Goal: Information Seeking & Learning: Learn about a topic

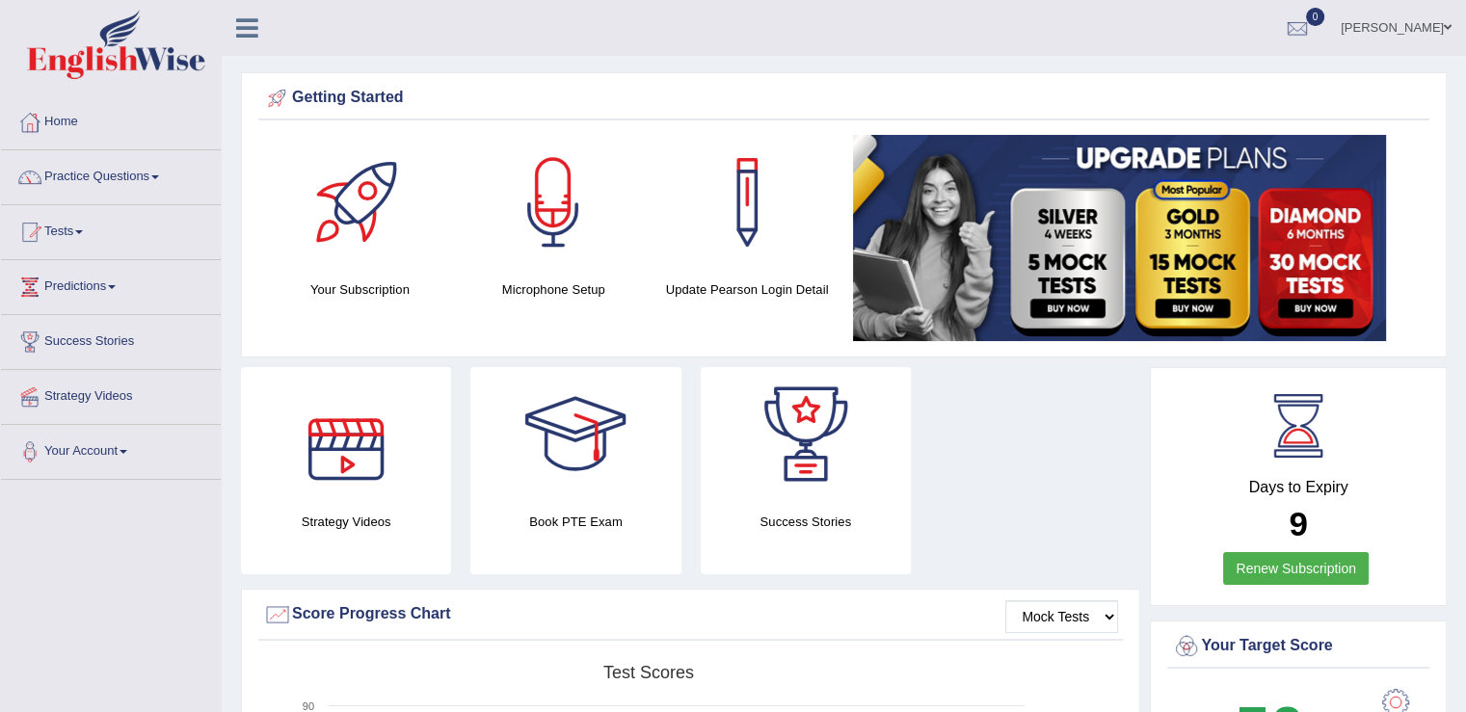
click at [342, 459] on div at bounding box center [346, 434] width 135 height 135
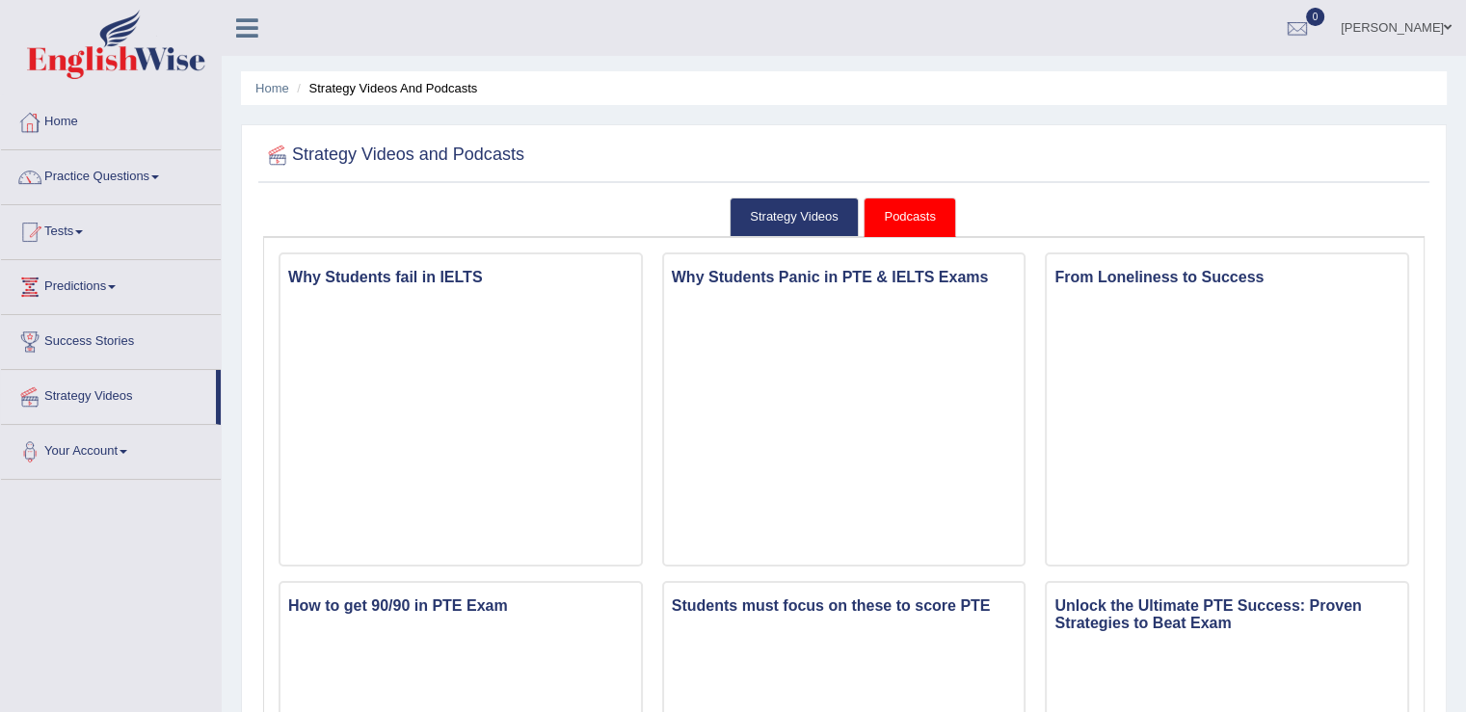
click at [156, 181] on link "Practice Questions" at bounding box center [111, 174] width 220 height 48
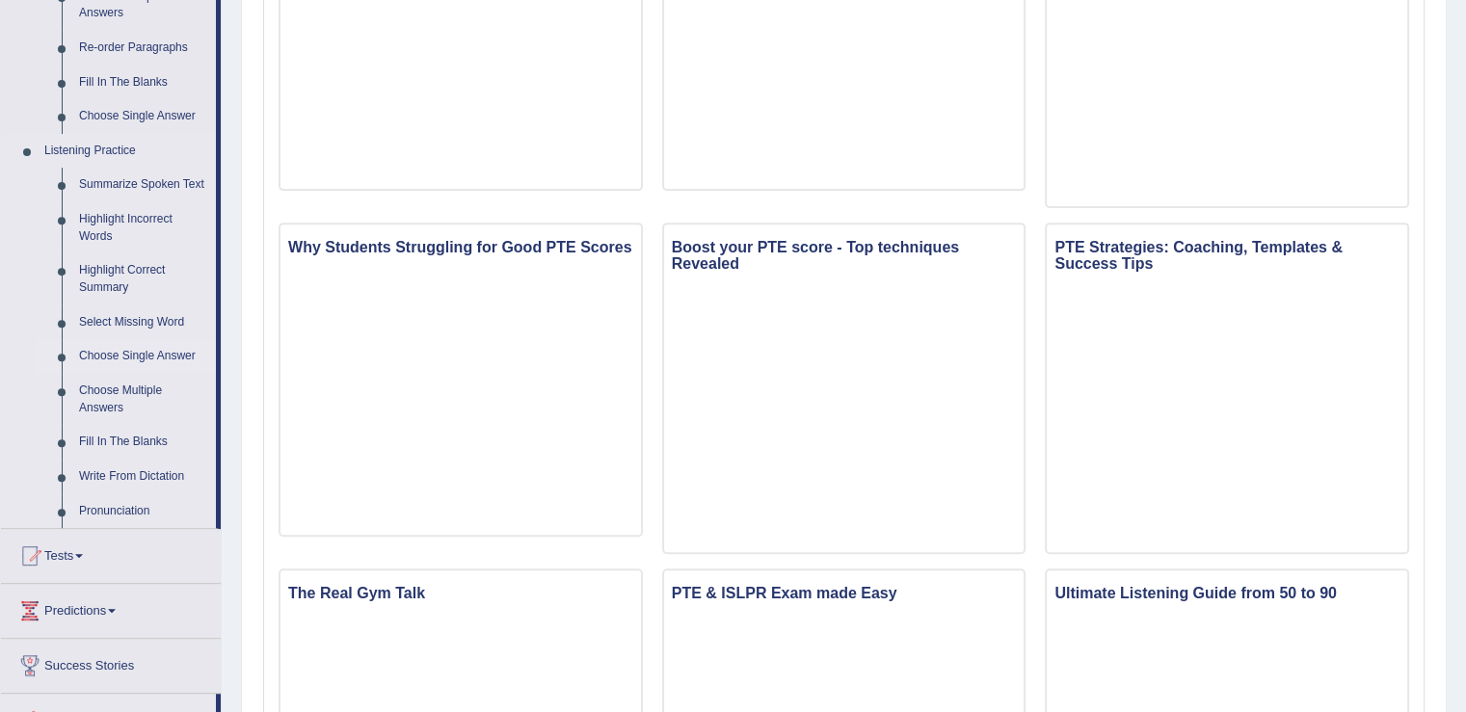
scroll to position [675, 0]
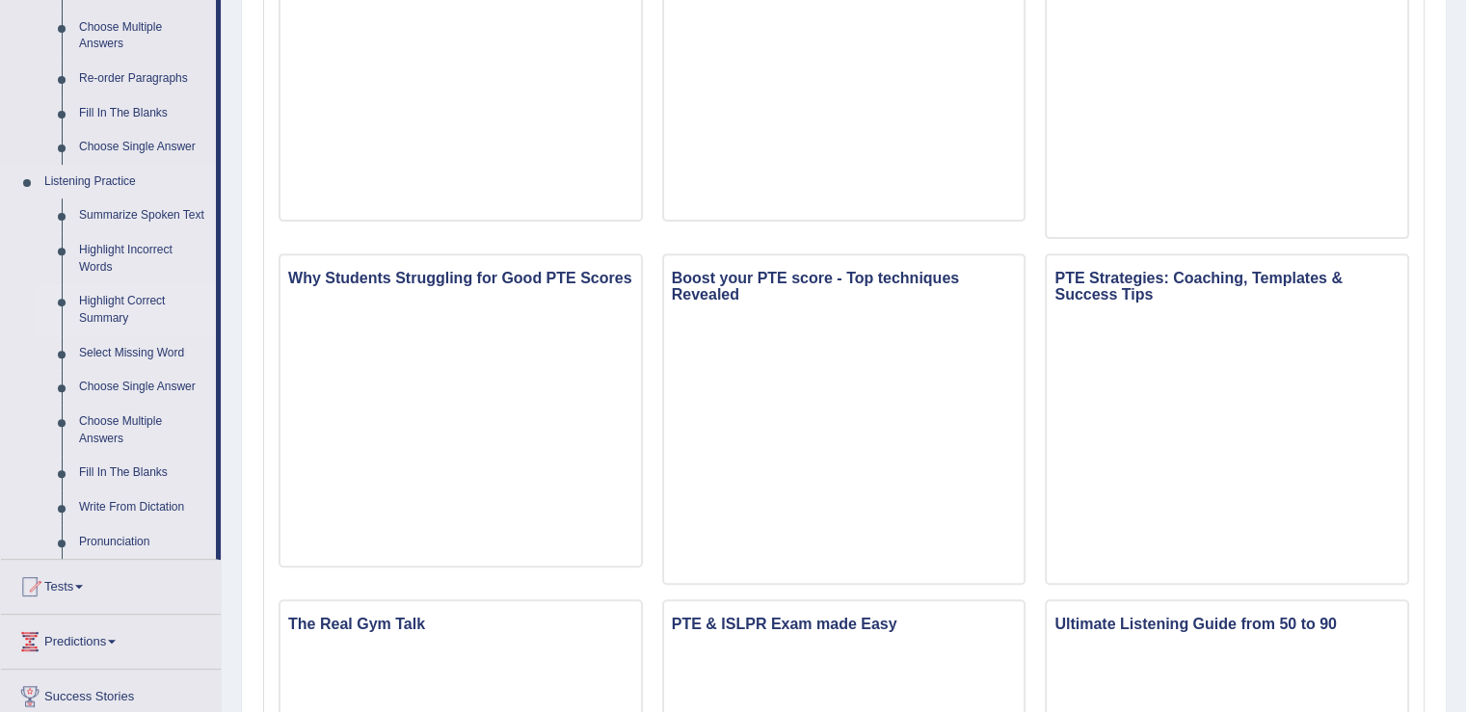
click at [111, 300] on link "Highlight Correct Summary" at bounding box center [143, 309] width 146 height 51
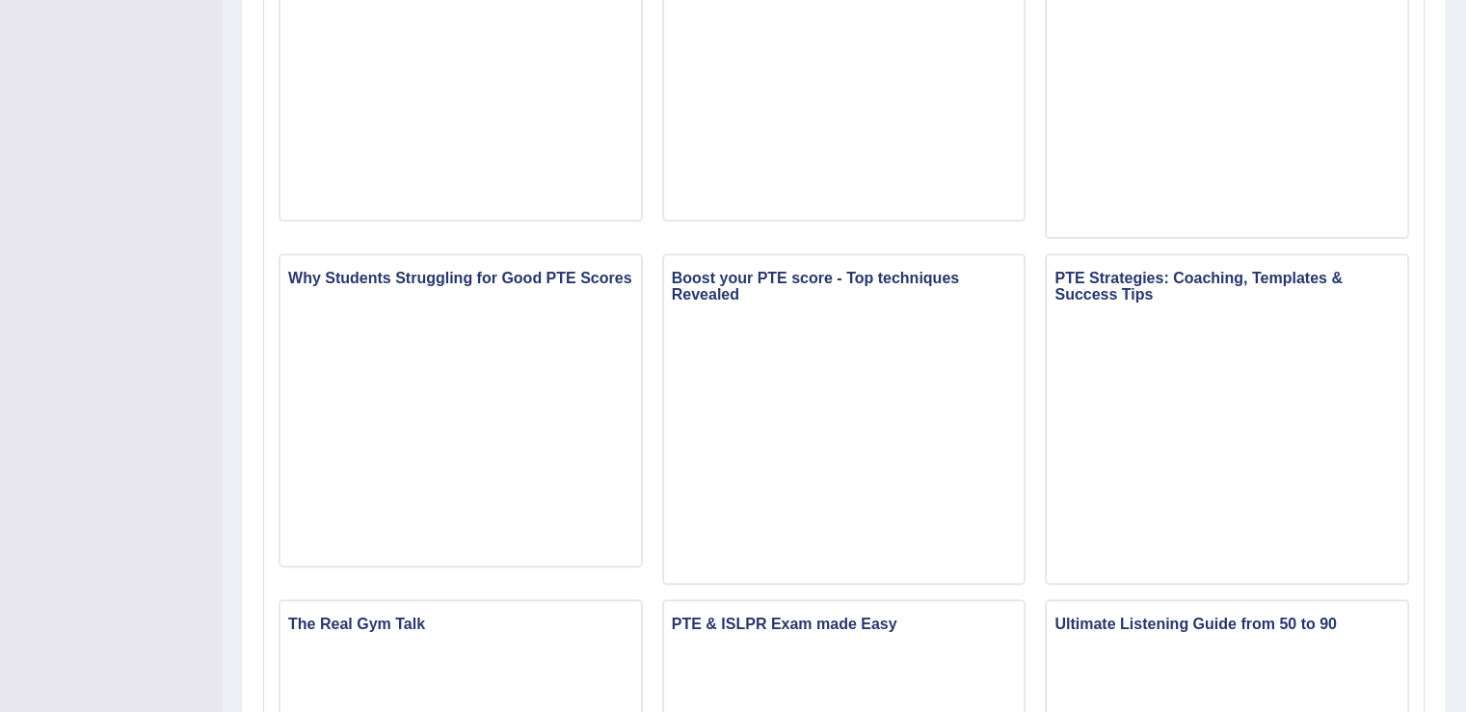
scroll to position [267, 0]
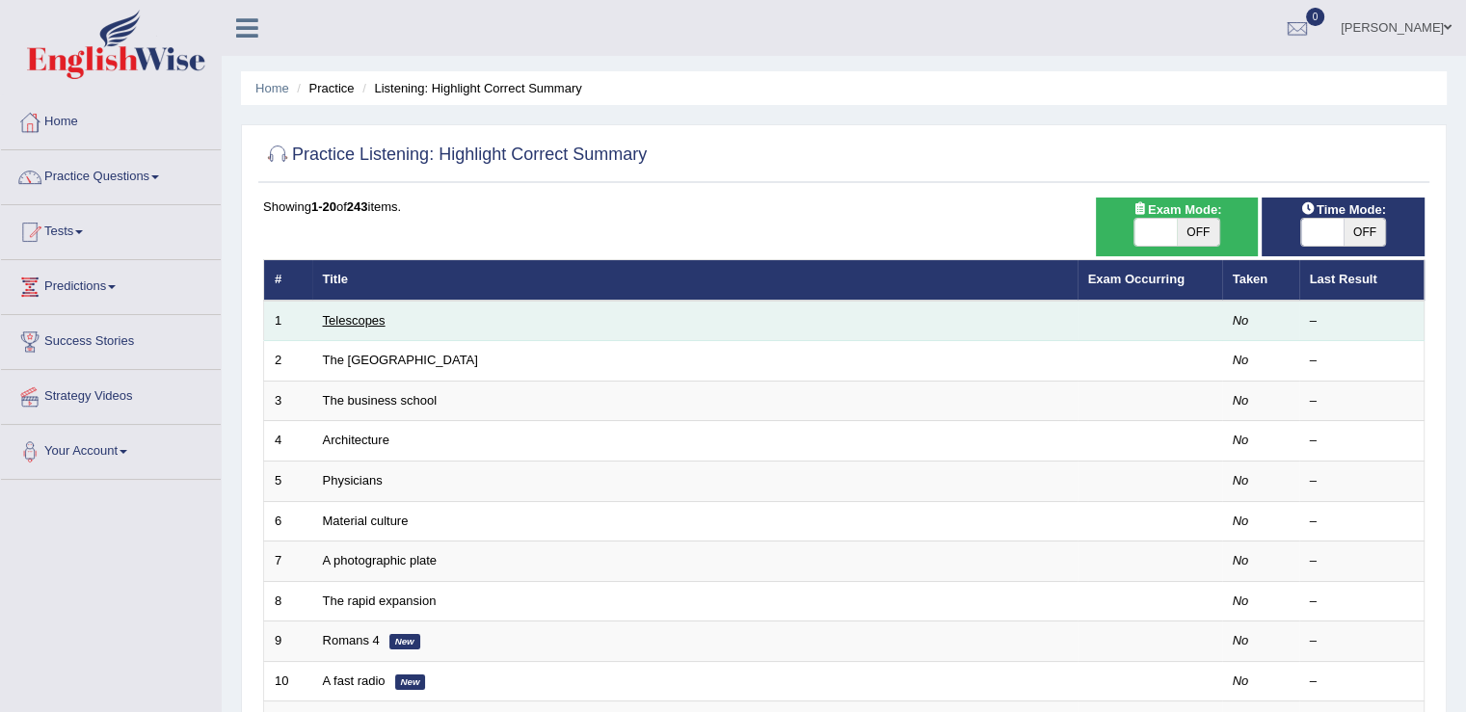
click at [362, 318] on link "Telescopes" at bounding box center [354, 320] width 63 height 14
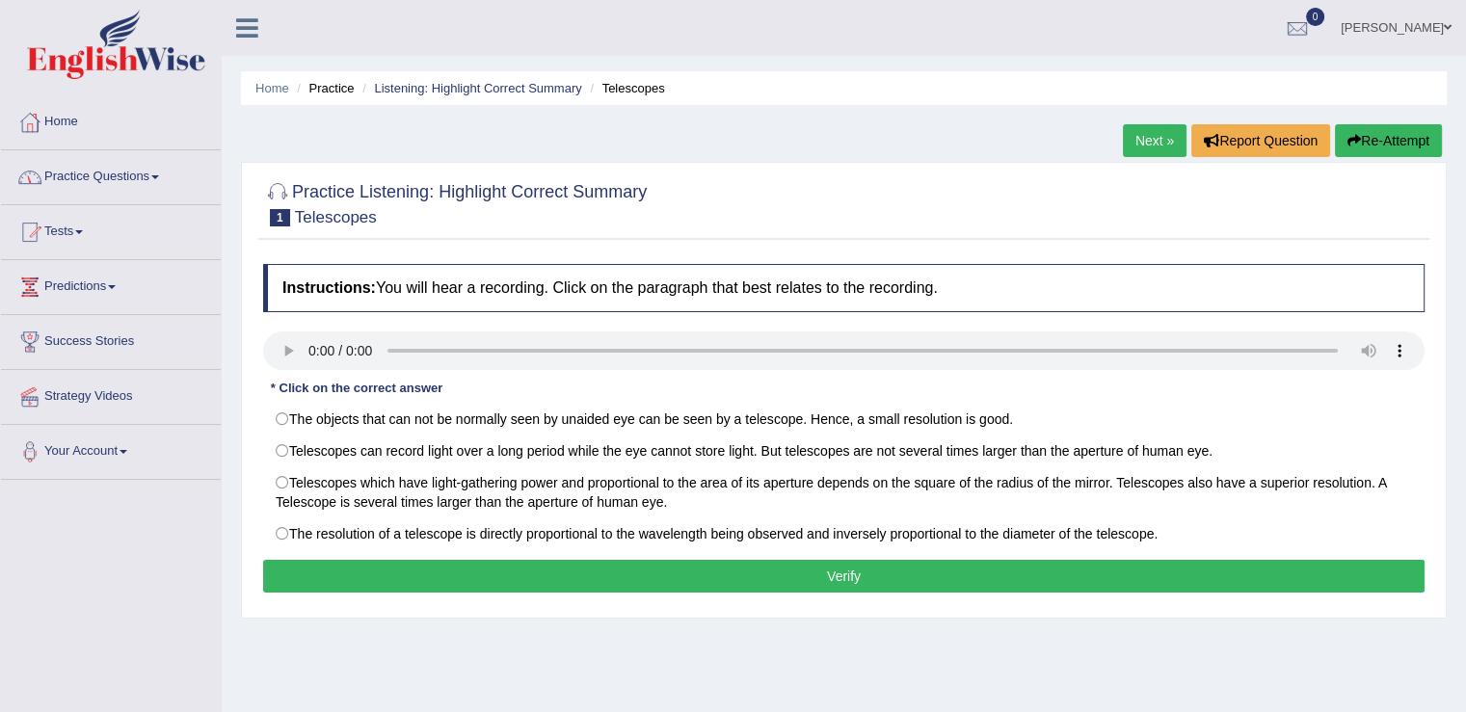
click at [153, 179] on link "Practice Questions" at bounding box center [111, 174] width 220 height 48
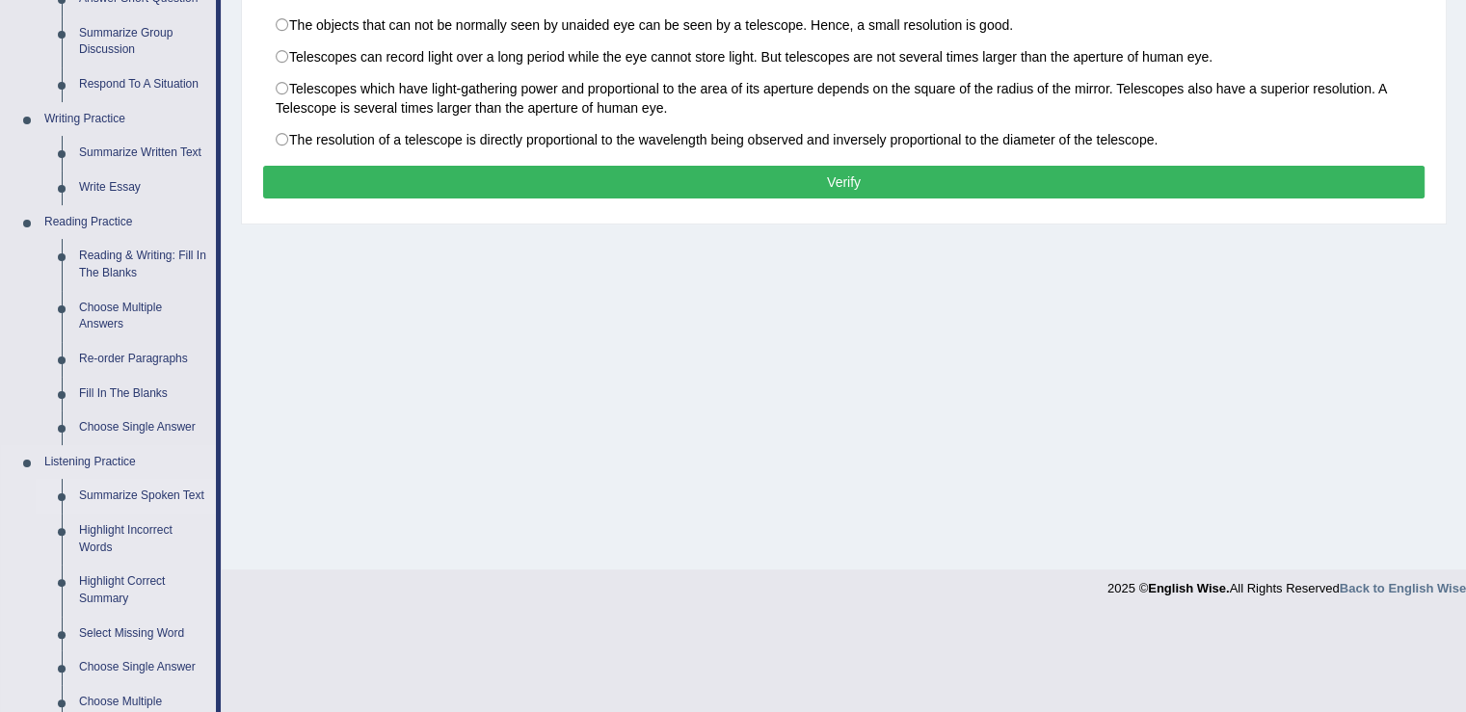
scroll to position [675, 0]
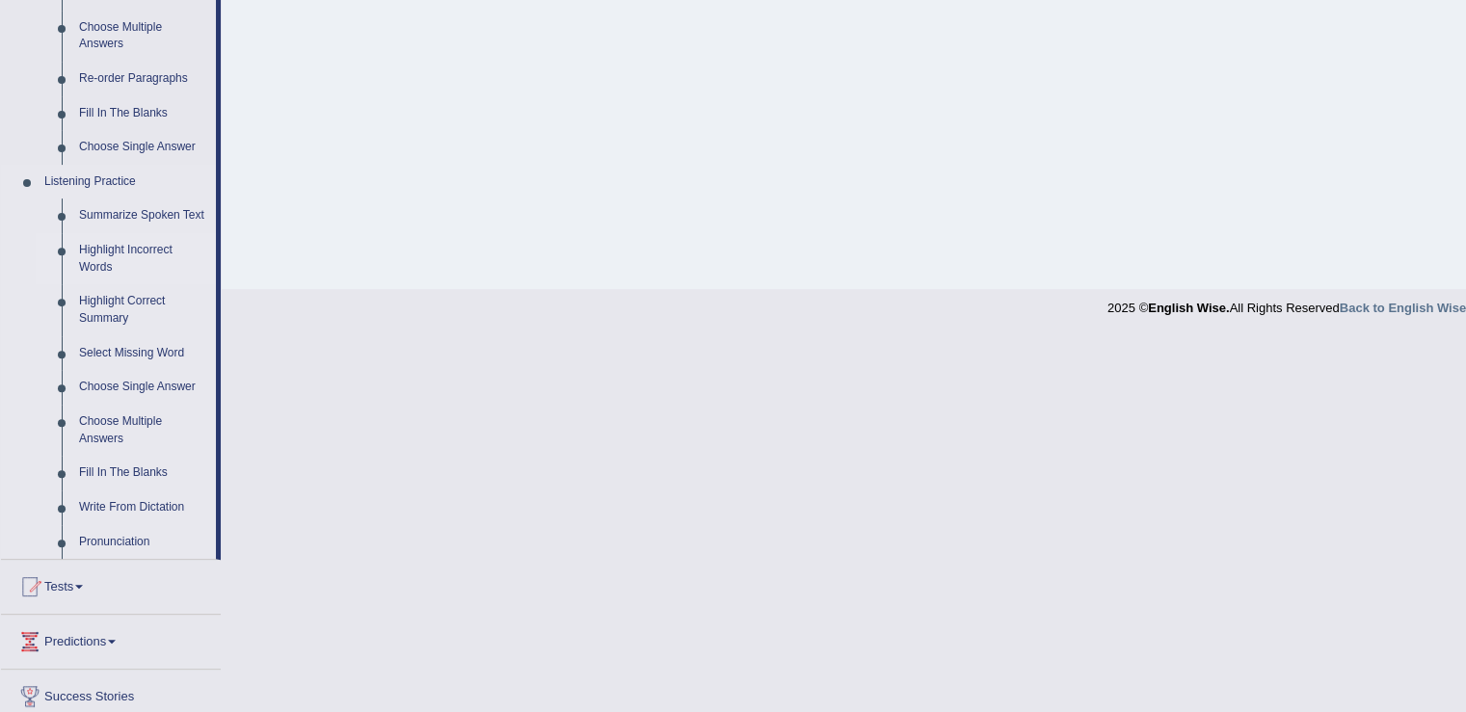
click at [104, 248] on link "Highlight Incorrect Words" at bounding box center [143, 258] width 146 height 51
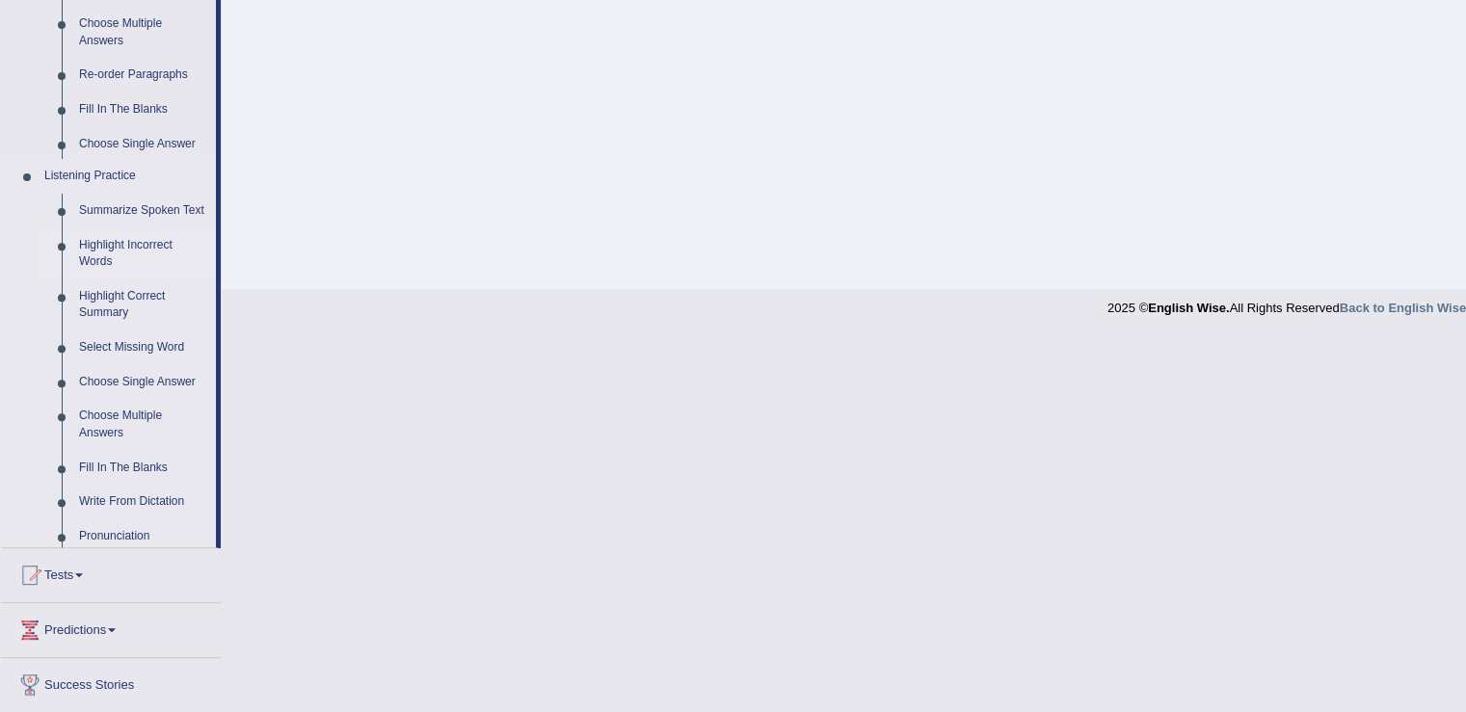
scroll to position [300, 0]
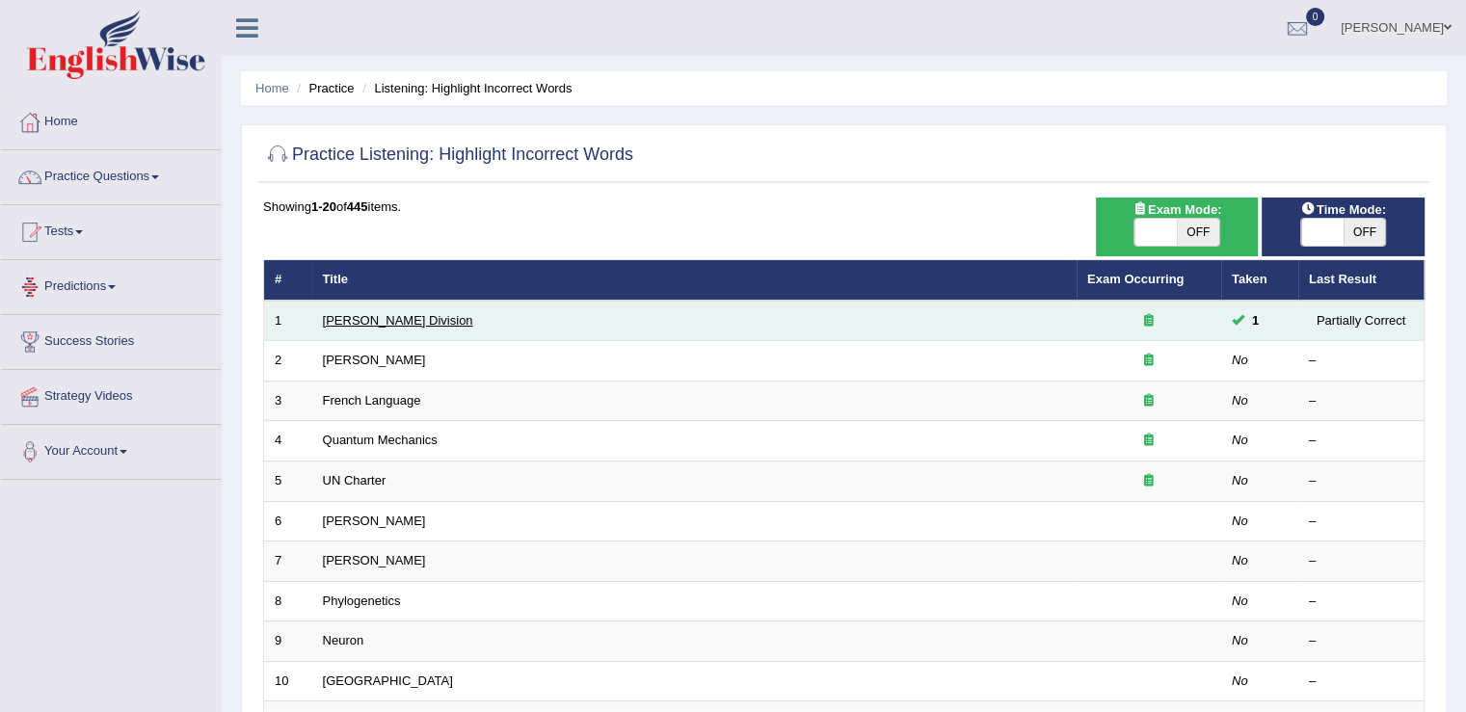
click at [372, 320] on link "Ward Division" at bounding box center [398, 320] width 150 height 14
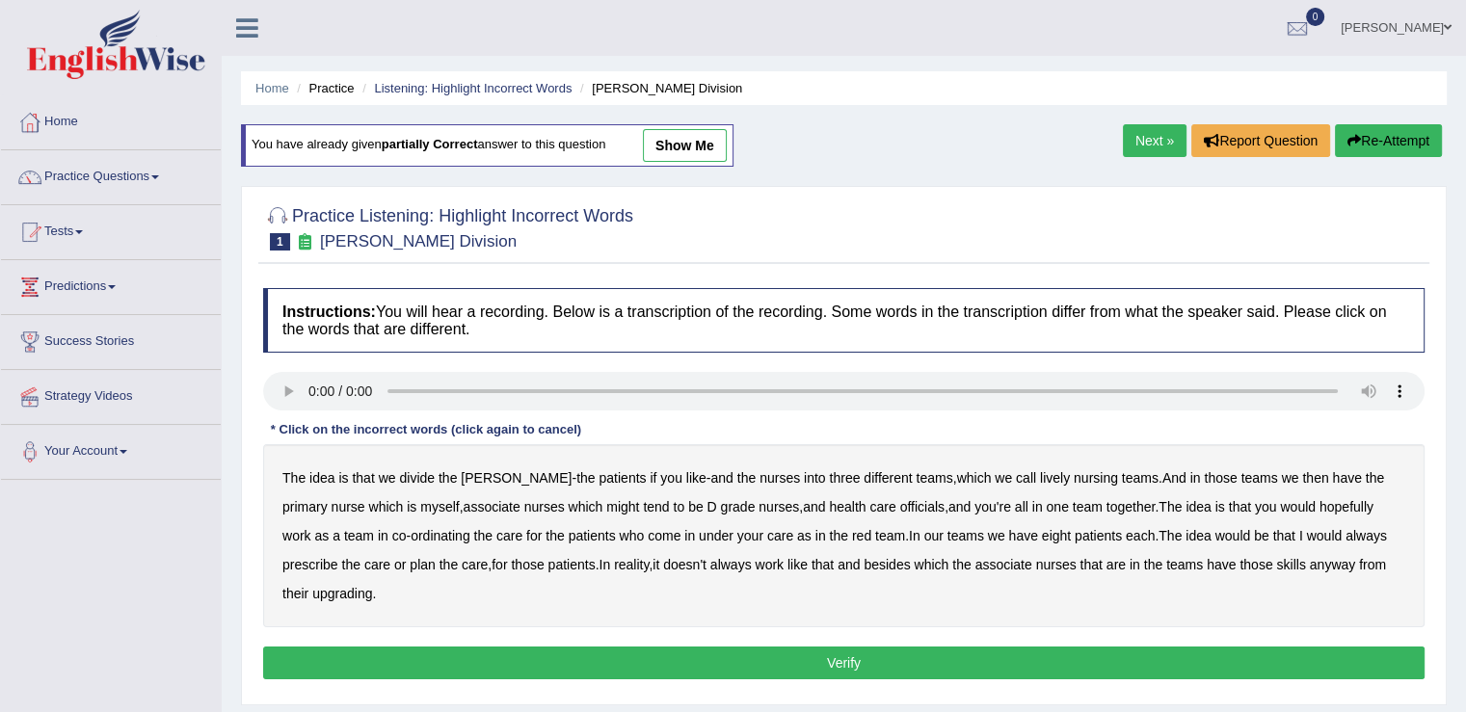
click at [1141, 141] on link "Next »" at bounding box center [1155, 140] width 64 height 33
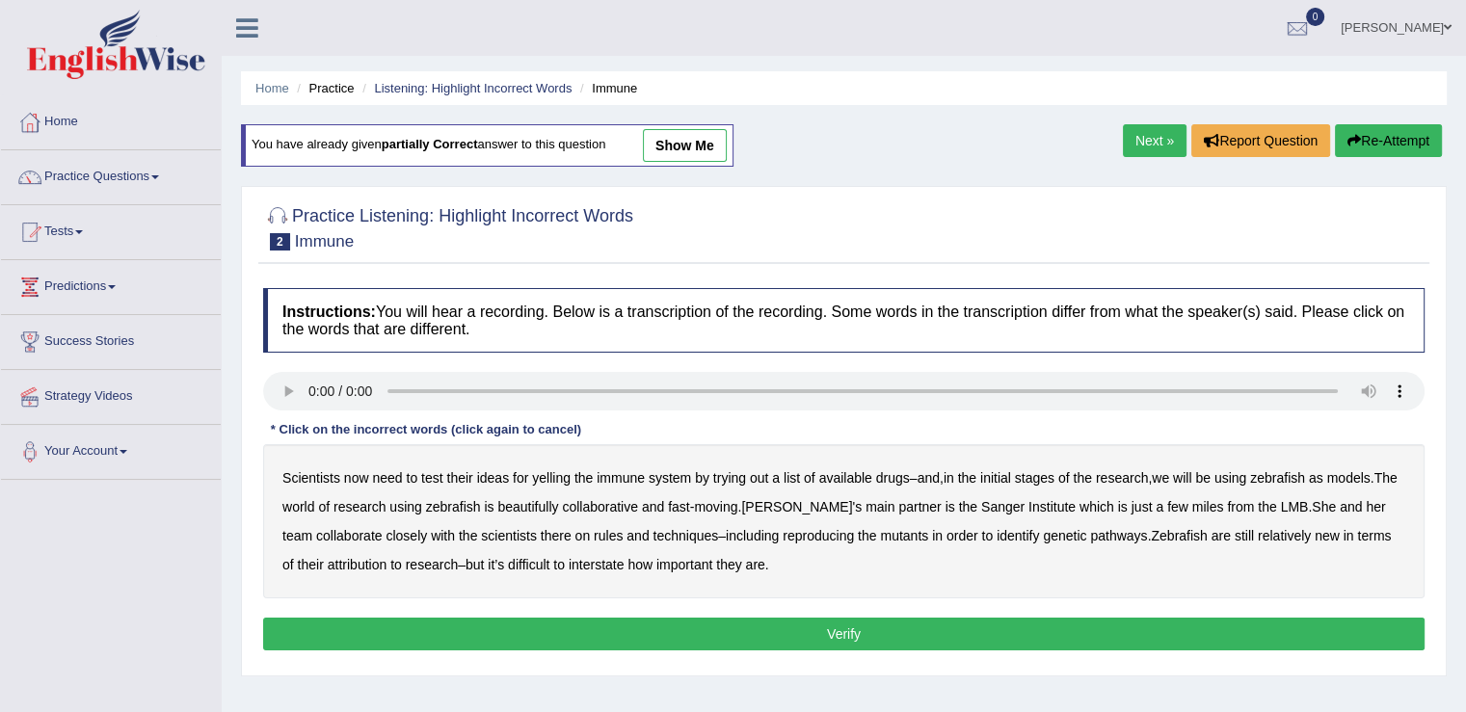
click at [1169, 473] on b "we" at bounding box center [1160, 477] width 17 height 15
click at [558, 508] on b "beautifully" at bounding box center [527, 506] width 61 height 15
click at [586, 560] on b "interstate" at bounding box center [597, 564] width 56 height 15
click at [764, 641] on button "Verify" at bounding box center [844, 634] width 1162 height 33
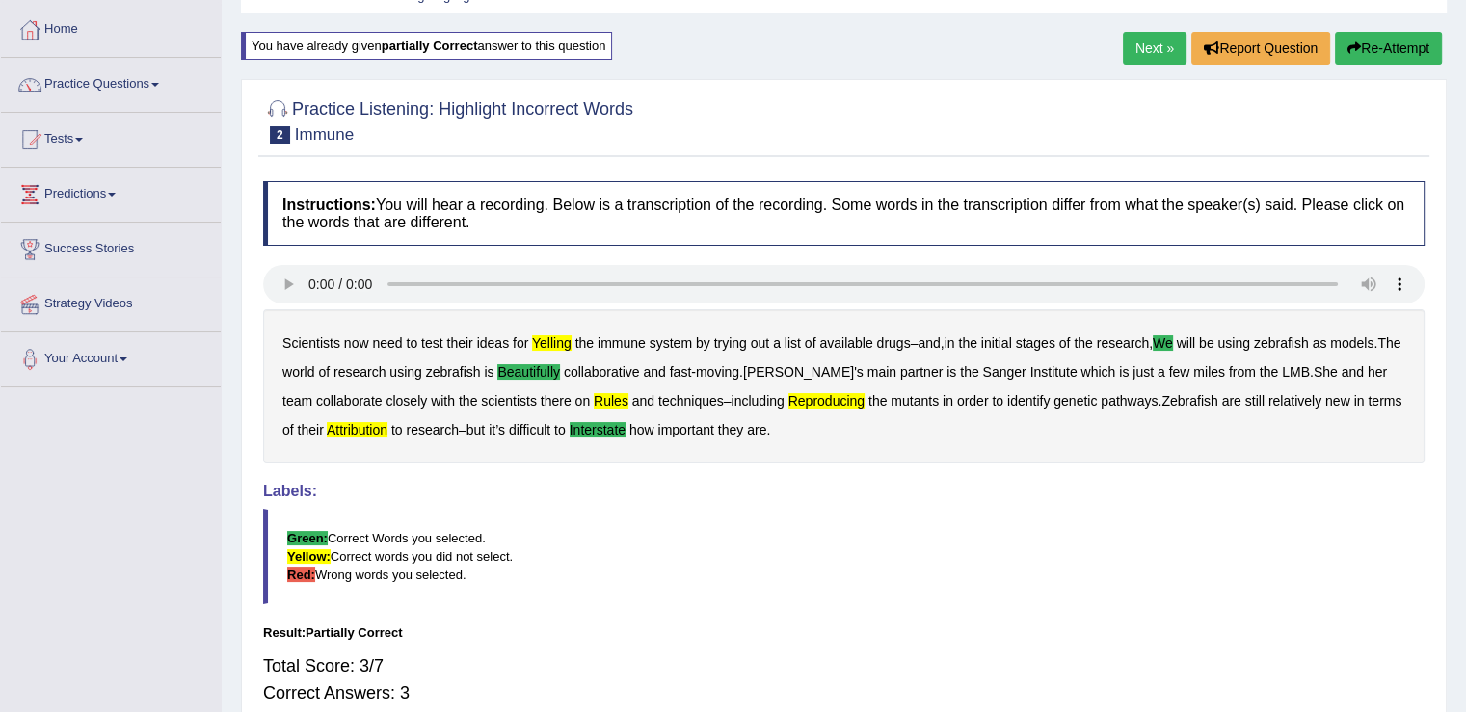
scroll to position [193, 0]
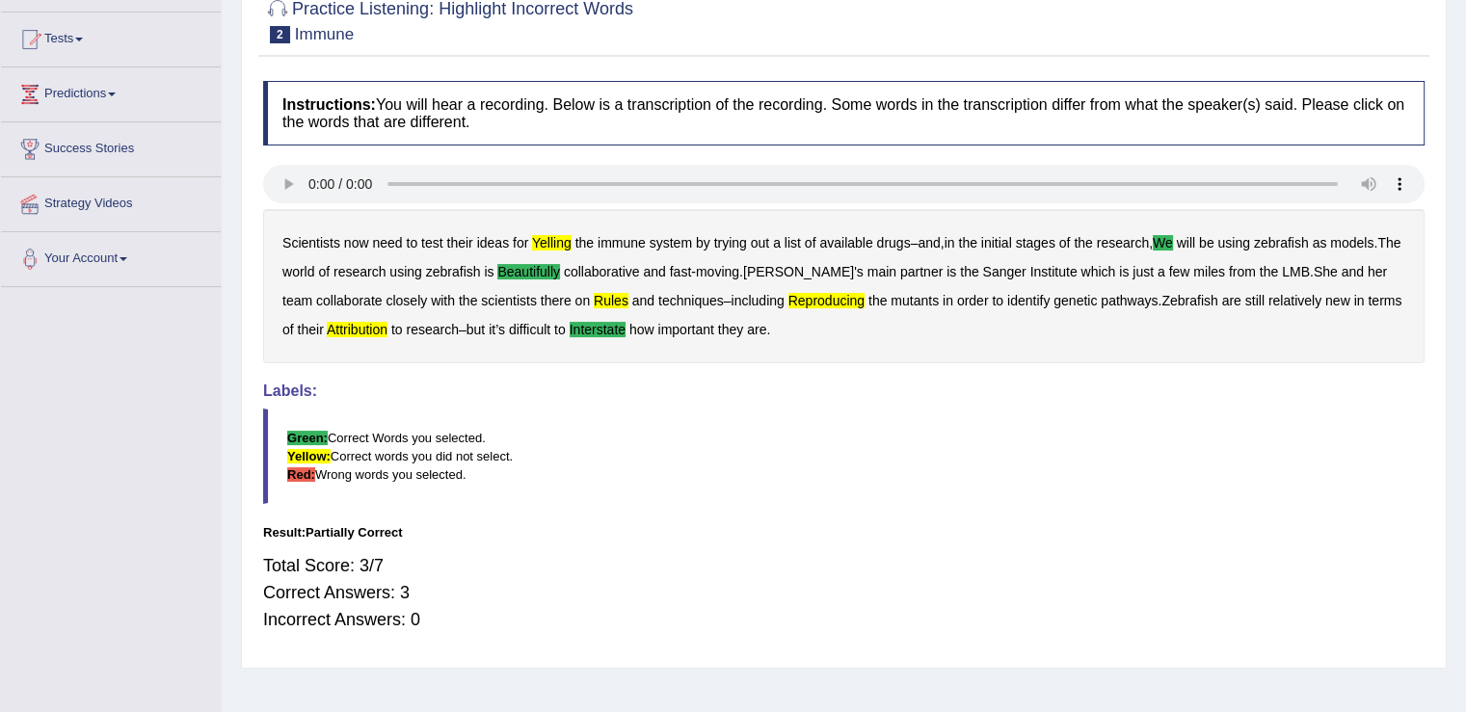
click at [546, 241] on b "yelling" at bounding box center [552, 242] width 40 height 15
click at [604, 298] on b "rules" at bounding box center [611, 300] width 35 height 15
click at [825, 299] on b "reproducing" at bounding box center [827, 300] width 76 height 15
click at [383, 330] on b "attribution" at bounding box center [357, 329] width 61 height 15
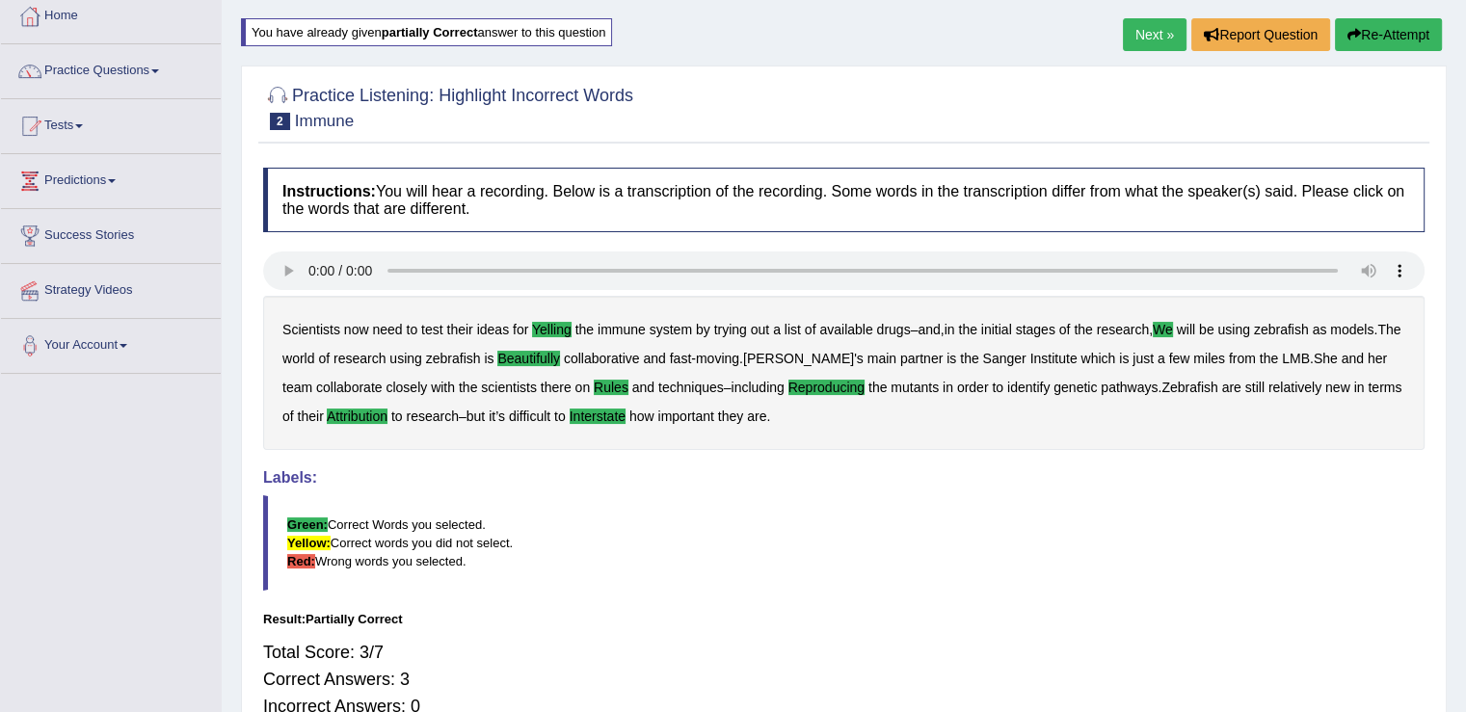
scroll to position [0, 0]
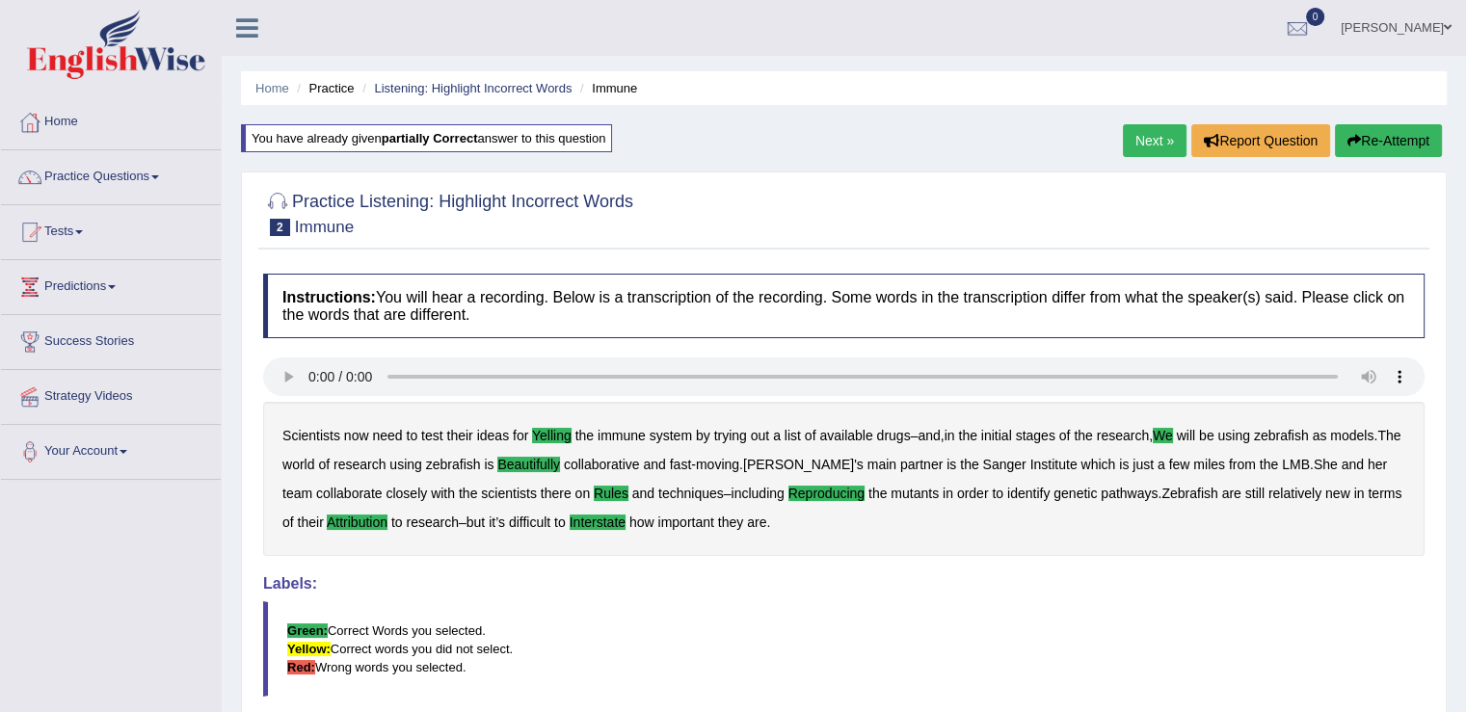
click at [1159, 142] on link "Next »" at bounding box center [1155, 140] width 64 height 33
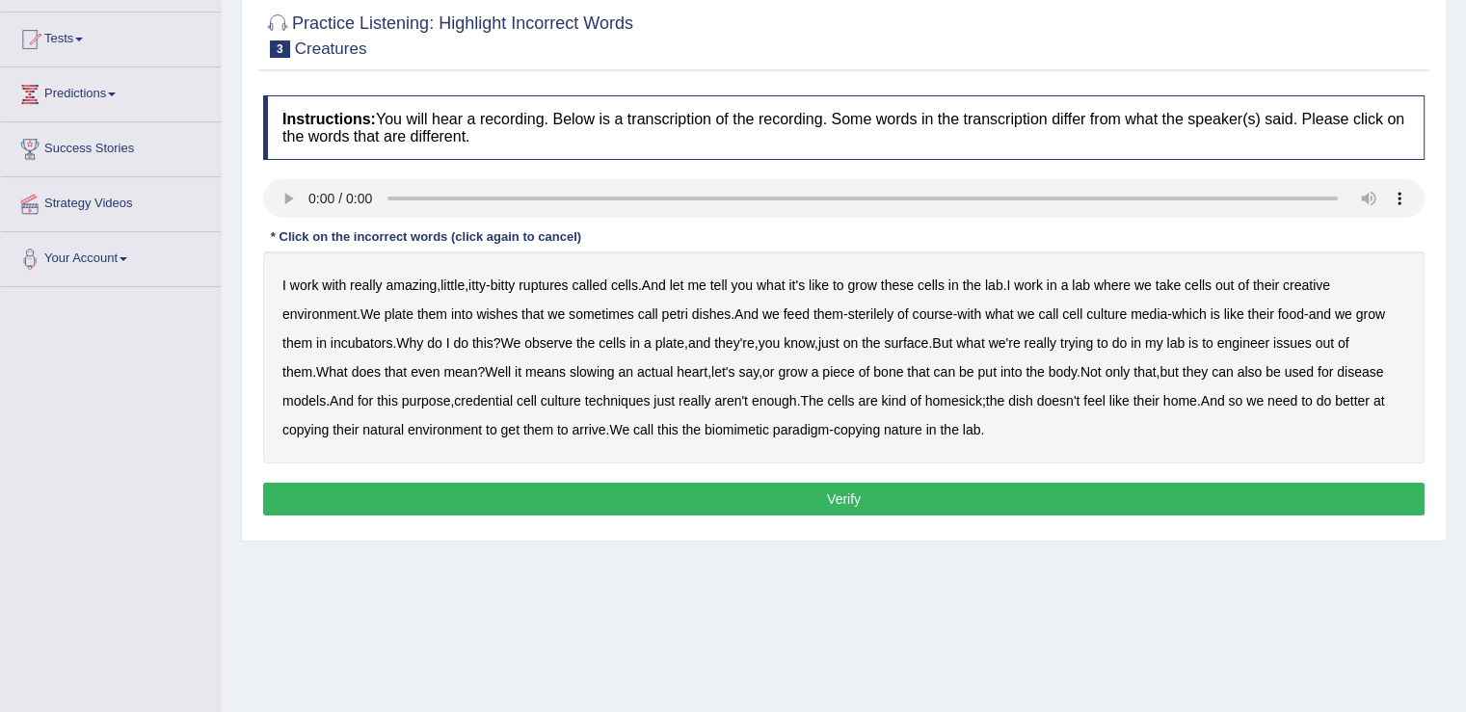
click at [547, 281] on b "ruptures" at bounding box center [543, 285] width 49 height 15
click at [1315, 287] on b "creative" at bounding box center [1306, 285] width 47 height 15
click at [1312, 338] on b "issues" at bounding box center [1293, 343] width 39 height 15
click at [869, 491] on button "Verify" at bounding box center [844, 499] width 1162 height 33
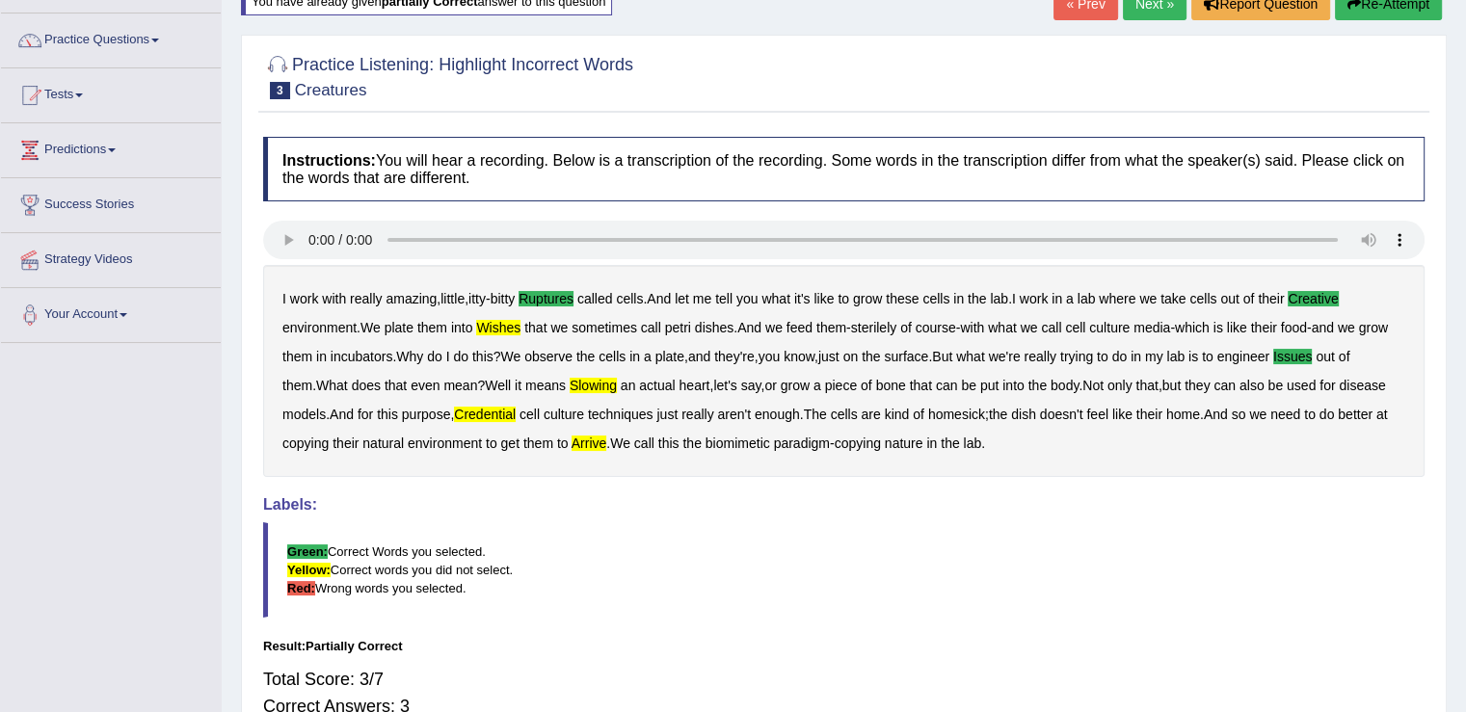
scroll to position [11, 0]
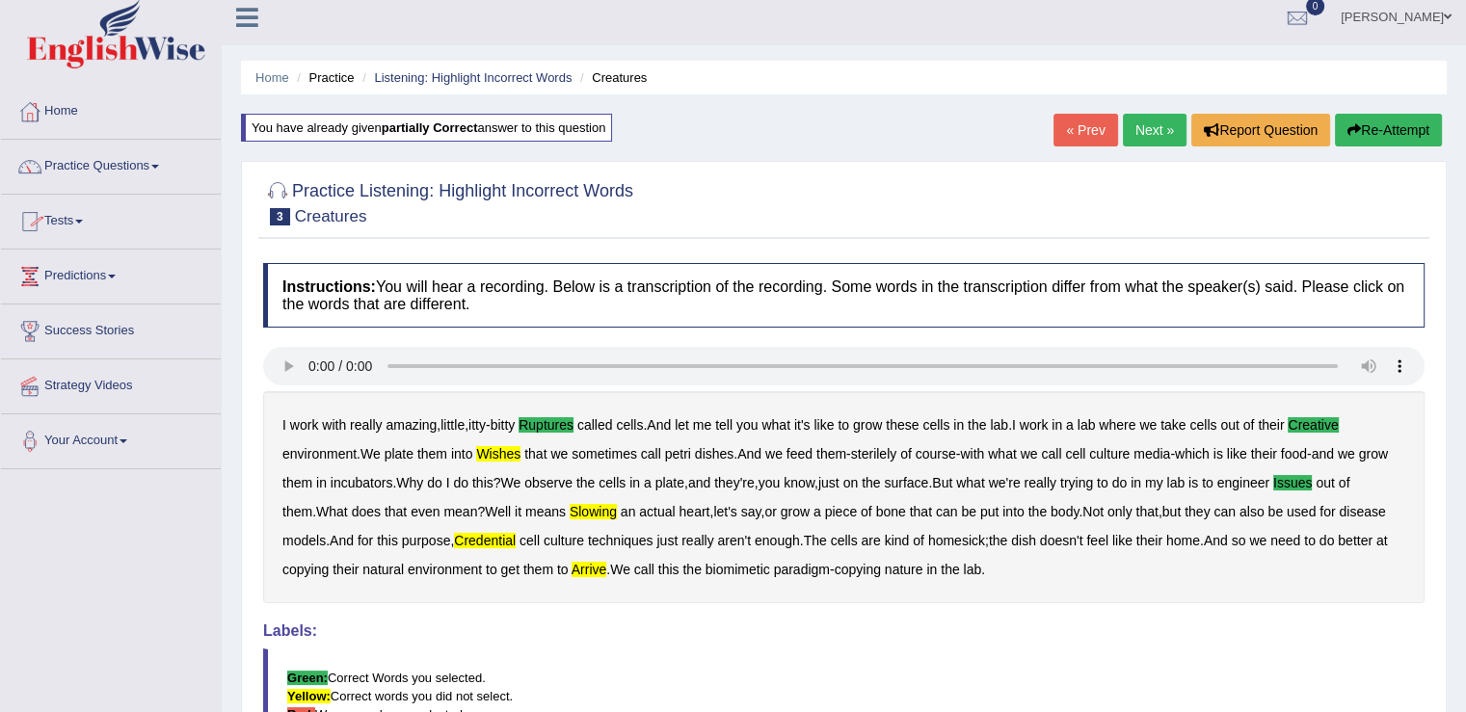
click at [84, 165] on link "Practice Questions" at bounding box center [111, 164] width 220 height 48
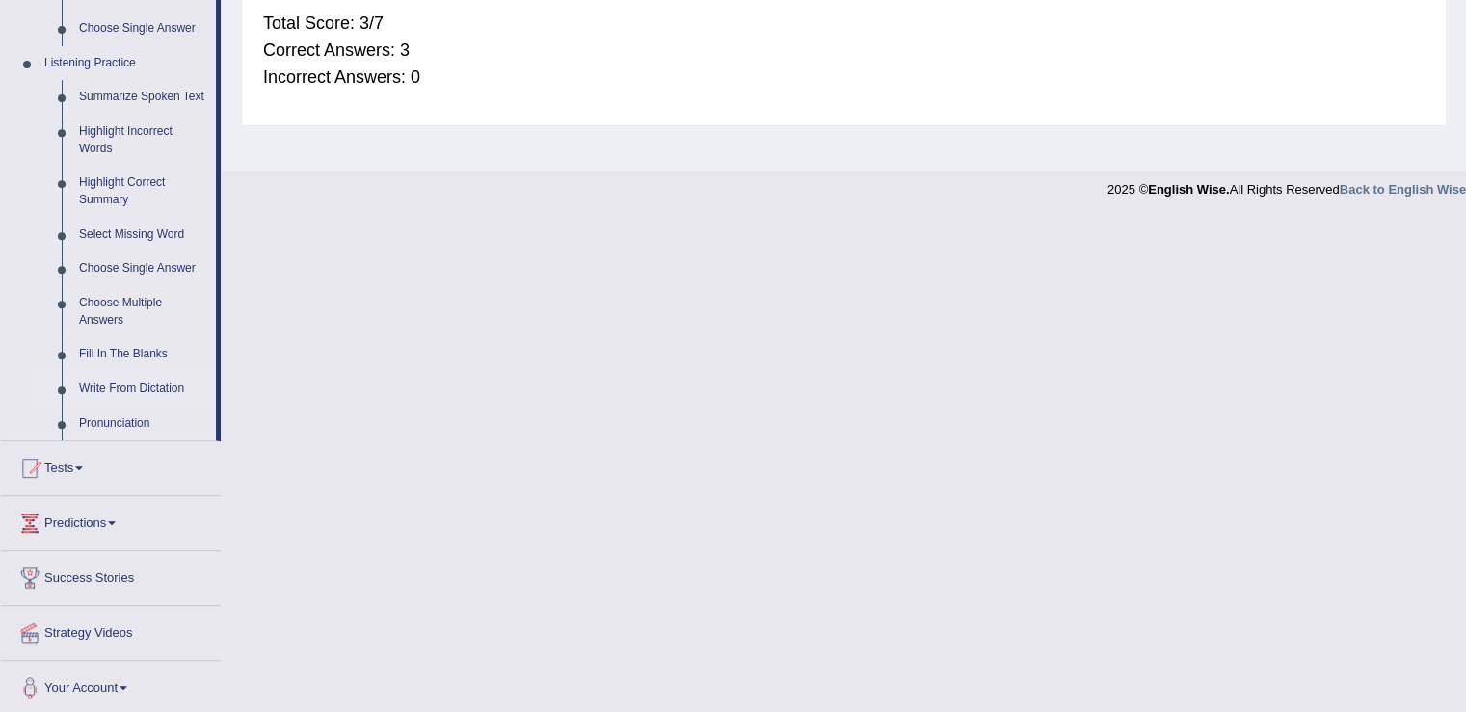
scroll to position [796, 0]
click at [120, 350] on link "Fill In The Blanks" at bounding box center [143, 352] width 146 height 35
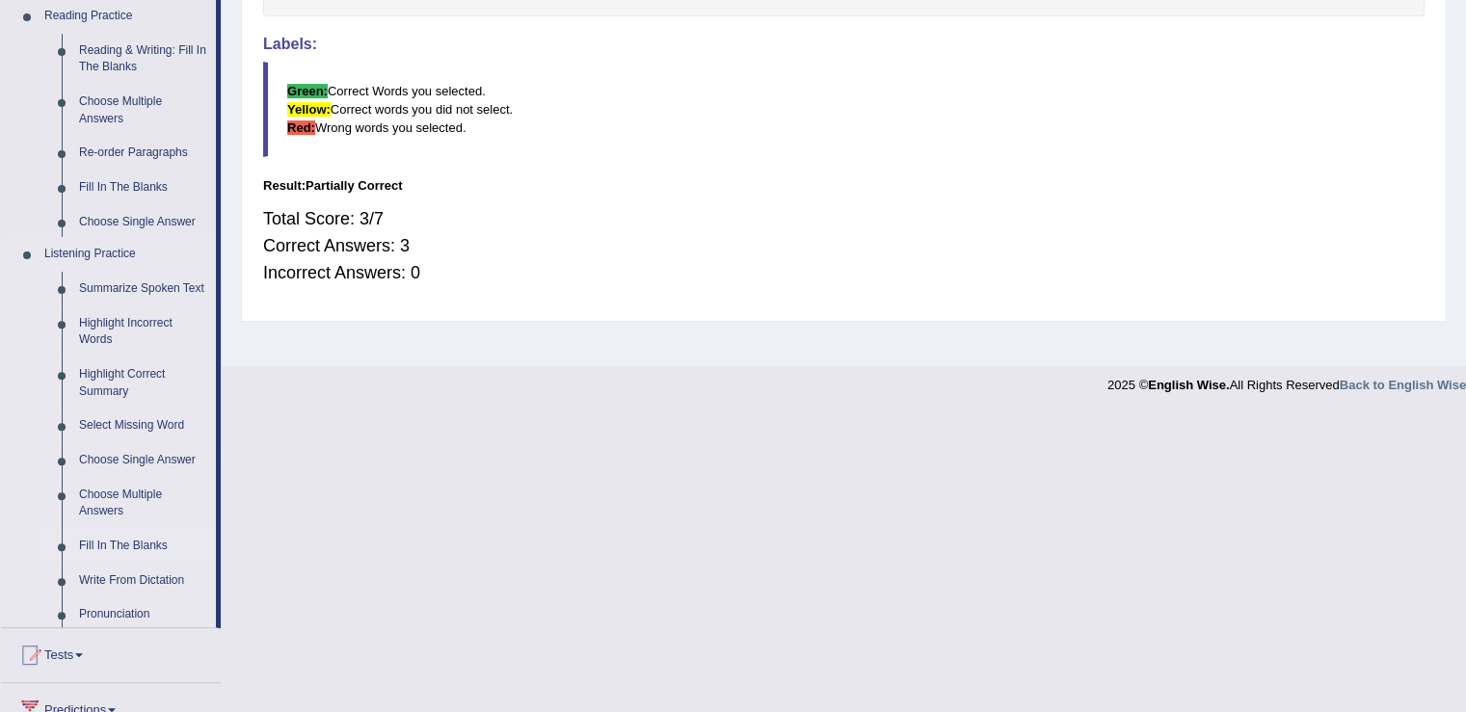
scroll to position [300, 0]
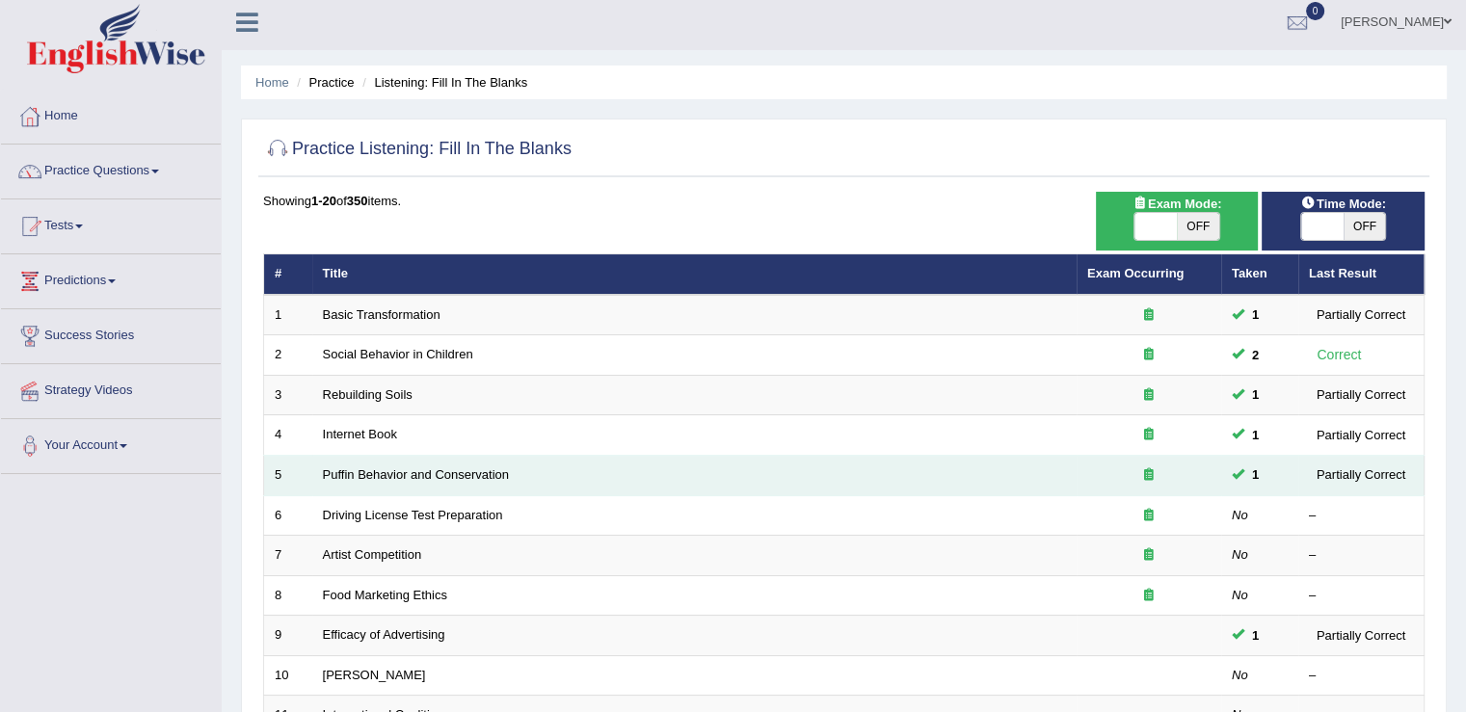
scroll to position [96, 0]
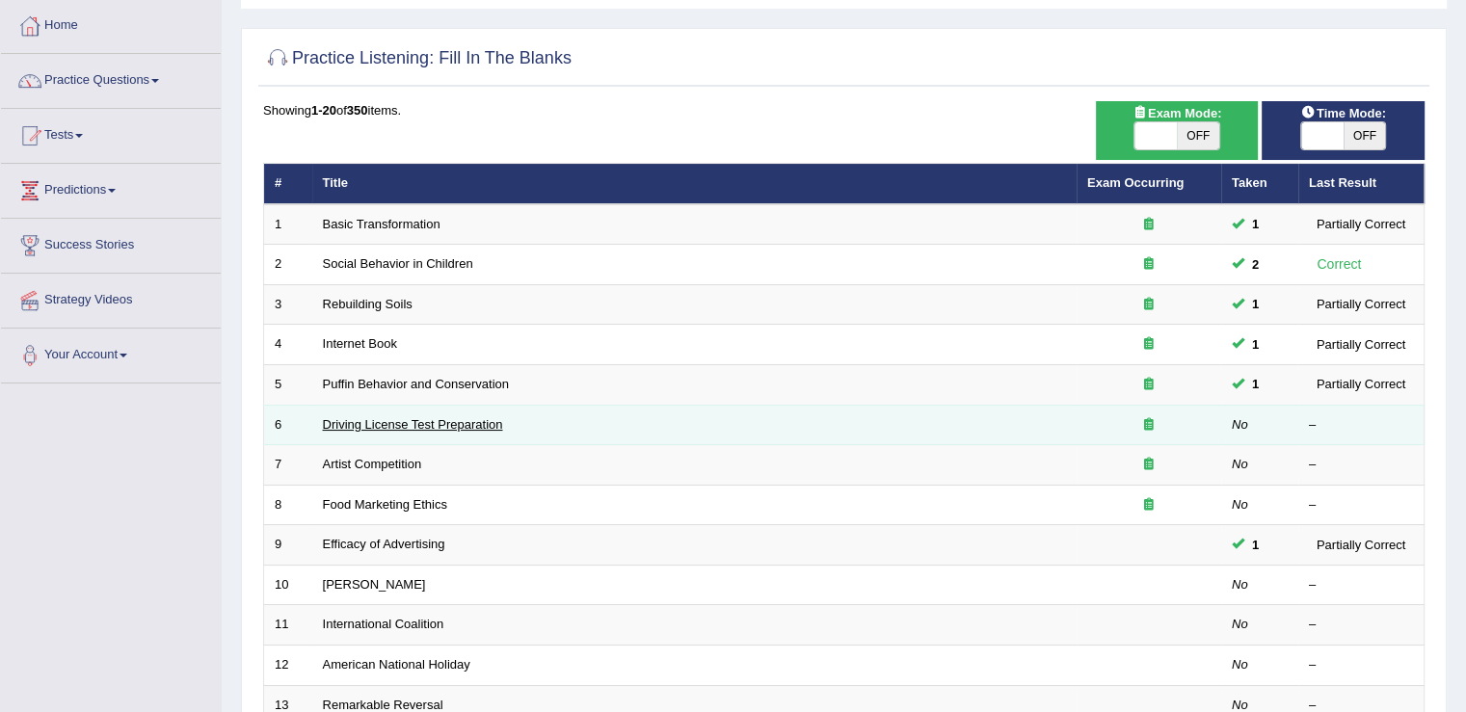
click at [395, 419] on link "Driving License Test Preparation" at bounding box center [413, 424] width 180 height 14
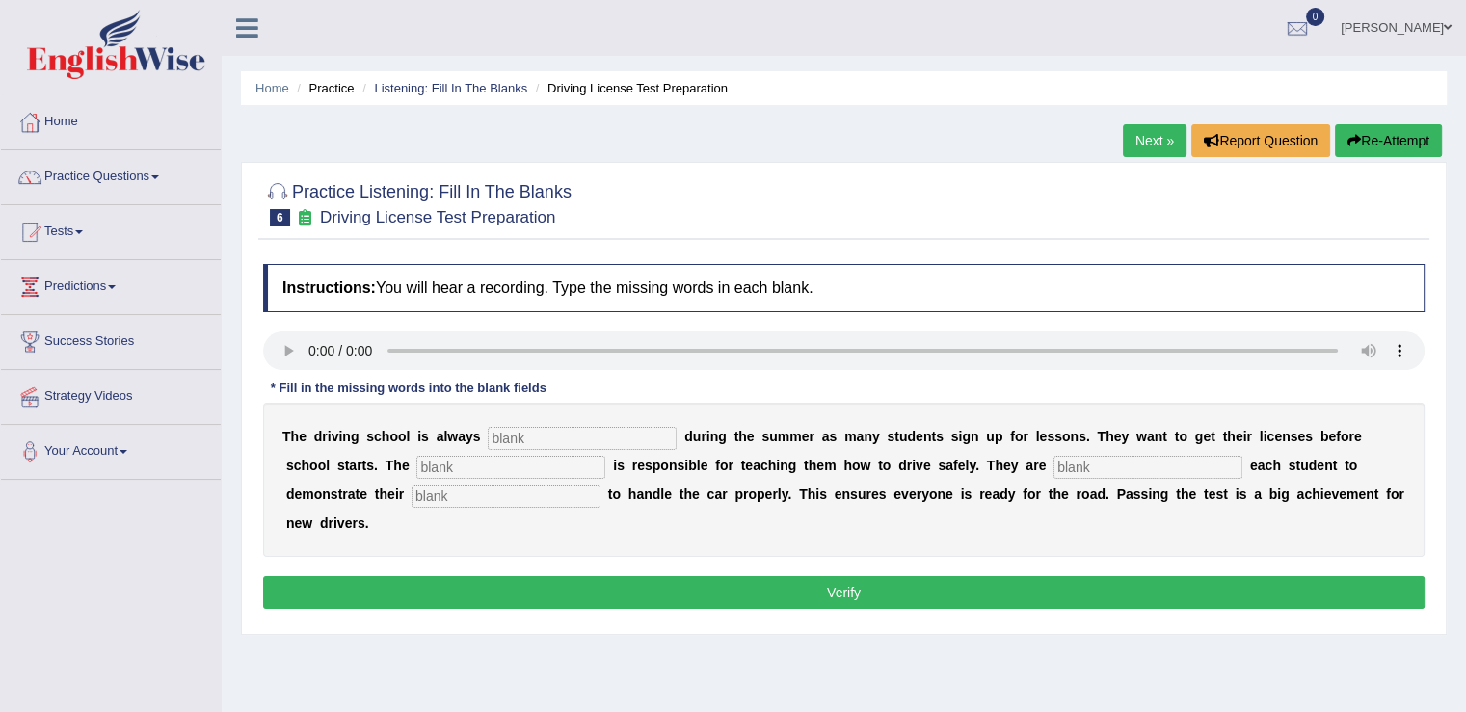
drag, startPoint x: 514, startPoint y: 421, endPoint x: 510, endPoint y: 439, distance: 17.8
click at [513, 423] on div "T h e d r i v i n g s c h o o l i s a l w a y s d u r i n g t h e s u m m e r a…" at bounding box center [844, 480] width 1162 height 154
drag, startPoint x: 510, startPoint y: 444, endPoint x: 520, endPoint y: 438, distance: 11.8
click at [510, 445] on input "text" at bounding box center [582, 438] width 189 height 23
type input "busy"
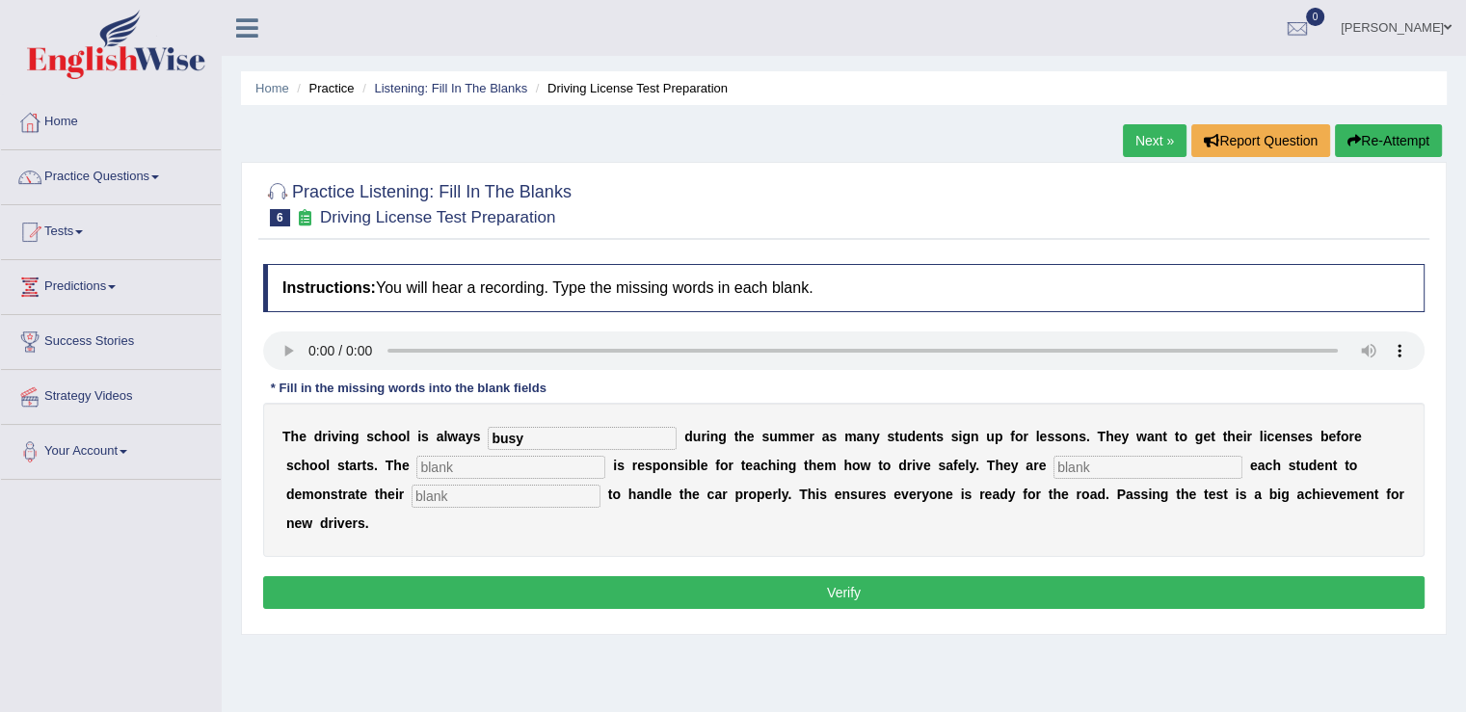
click at [501, 472] on input "text" at bounding box center [510, 467] width 189 height 23
type input "instructor"
click at [1097, 465] on input "text" at bounding box center [1148, 467] width 189 height 23
type input "availability"
drag, startPoint x: 1155, startPoint y: 458, endPoint x: 342, endPoint y: 429, distance: 813.3
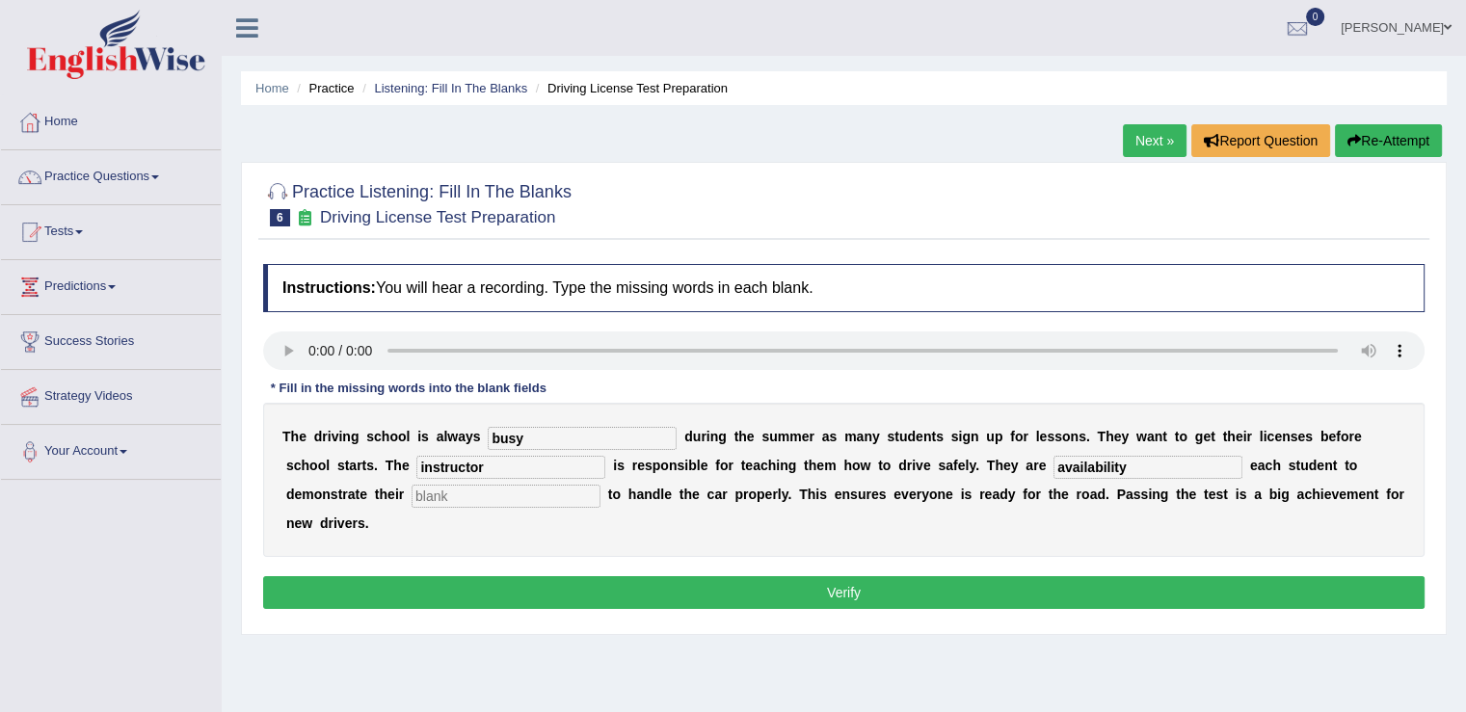
click at [342, 429] on div "T h e d r i v i n g s c h o o l i s a l w a y s busy d u r i n g t h e s u m m …" at bounding box center [844, 480] width 1162 height 154
click at [471, 499] on input "text" at bounding box center [506, 496] width 189 height 23
paste input "availability"
type input "availability"
click at [1153, 450] on div "T h e d r i v i n g s c h o o l i s a l w a y s busy d u r i n g t h e s u m m …" at bounding box center [844, 480] width 1162 height 154
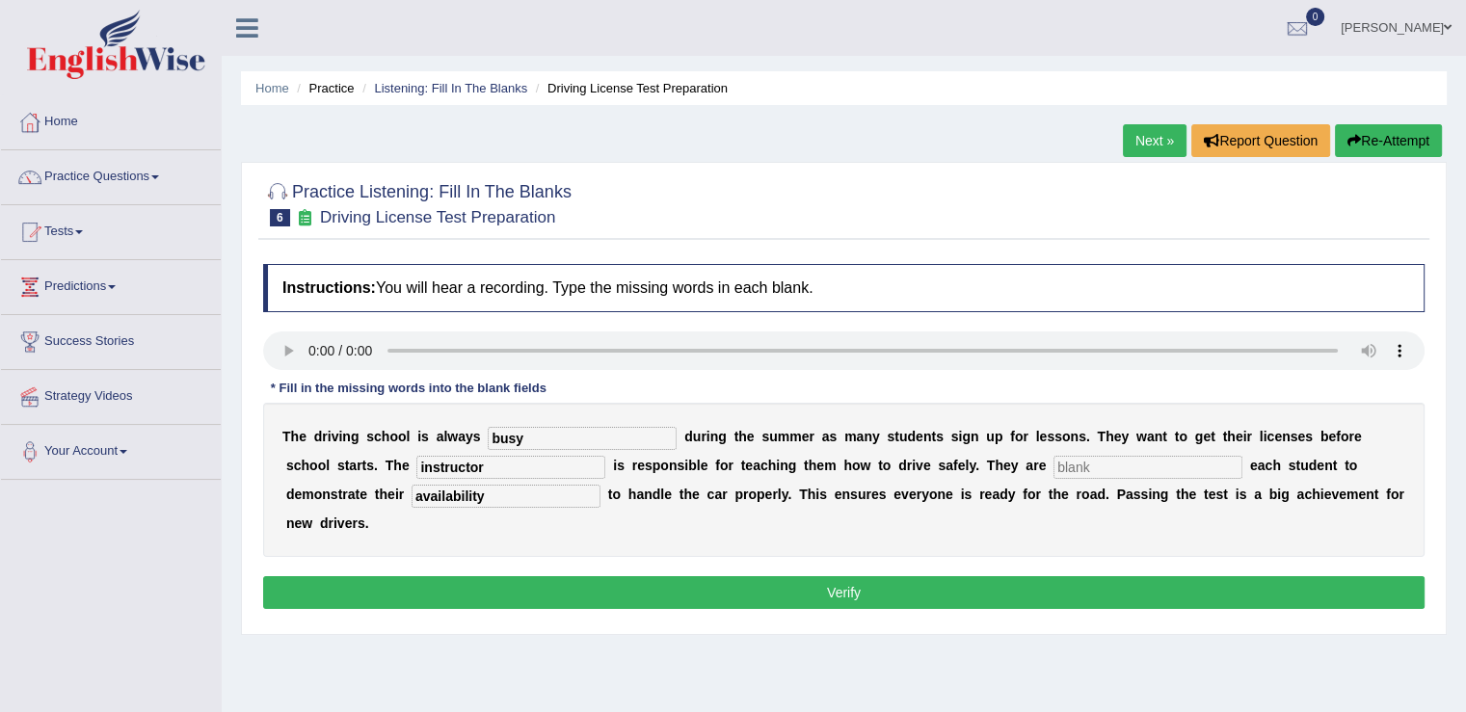
drag, startPoint x: 1153, startPoint y: 450, endPoint x: 1144, endPoint y: 475, distance: 26.5
click at [1144, 475] on div "T h e d r i v i n g s c h o o l i s a l w a y s busy d u r i n g t h e s u m m …" at bounding box center [844, 480] width 1162 height 154
click at [1144, 475] on input "text" at bounding box center [1148, 467] width 189 height 23
type input "d"
click at [946, 579] on button "Verify" at bounding box center [844, 593] width 1162 height 33
